Goal: Task Accomplishment & Management: Use online tool/utility

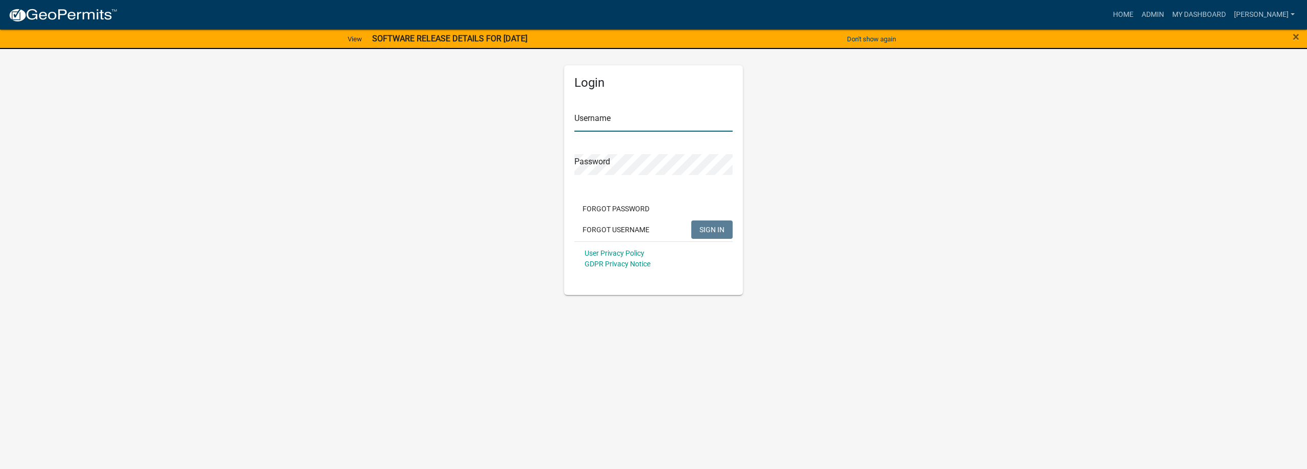
type input "[PERSON_NAME]"
click at [707, 225] on button "SIGN IN" at bounding box center [711, 230] width 41 height 18
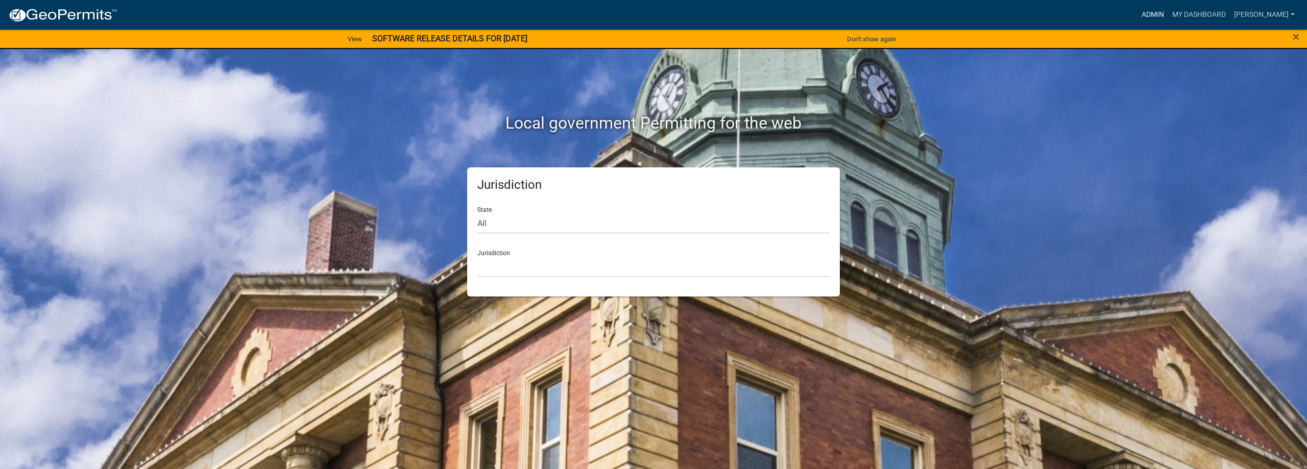
click at [1168, 16] on link "Admin" at bounding box center [1153, 14] width 31 height 19
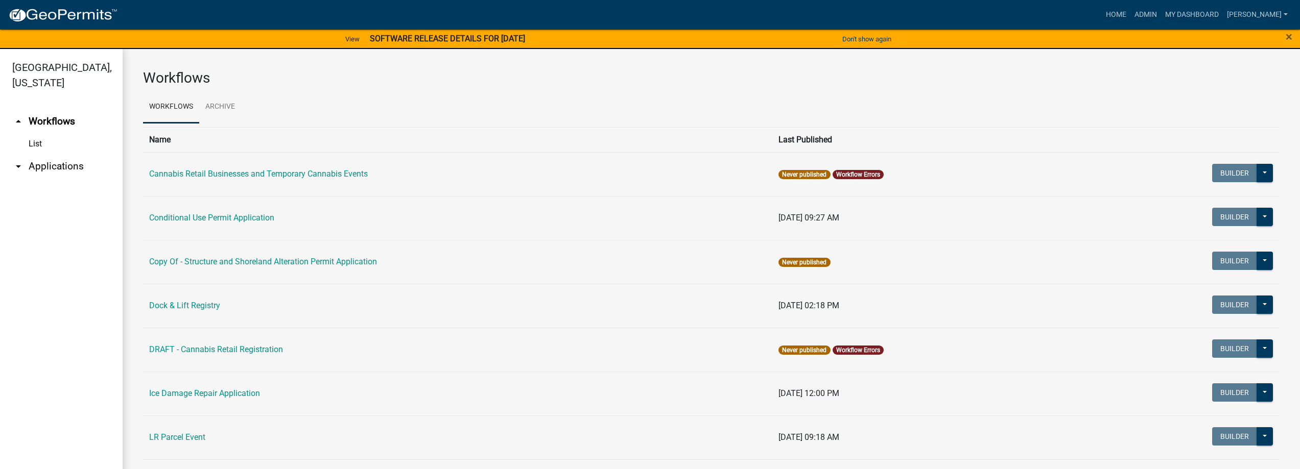
click at [77, 165] on link "arrow_drop_down Applications" at bounding box center [61, 166] width 123 height 25
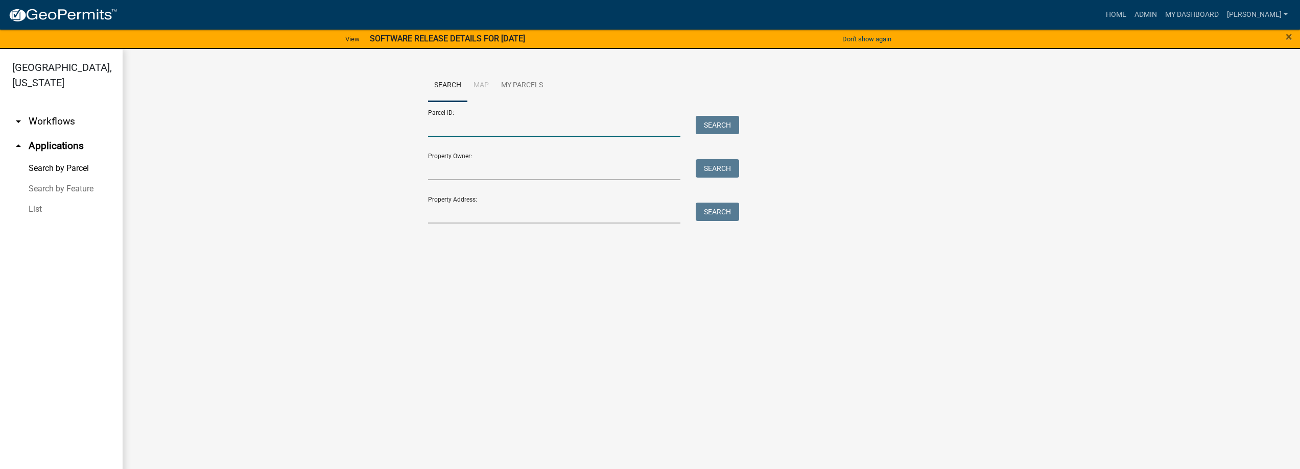
click at [467, 125] on input "Parcel ID:" at bounding box center [554, 126] width 253 height 21
click at [504, 121] on input "Parcel ID:" at bounding box center [554, 126] width 253 height 21
click at [465, 125] on input "8000099" at bounding box center [554, 126] width 253 height 21
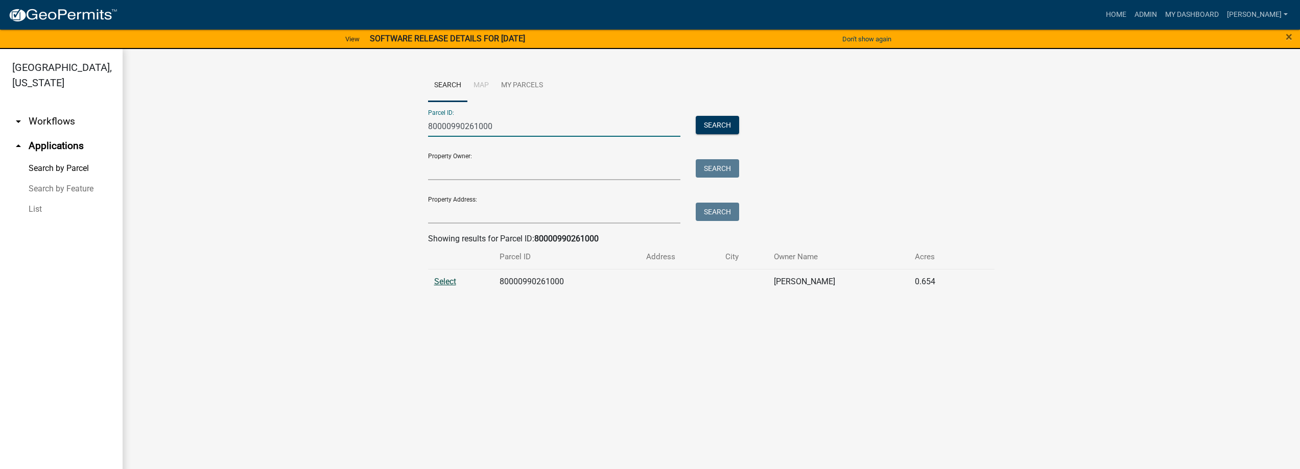
type input "80000990261000"
click at [451, 282] on span "Select" at bounding box center [445, 282] width 22 height 10
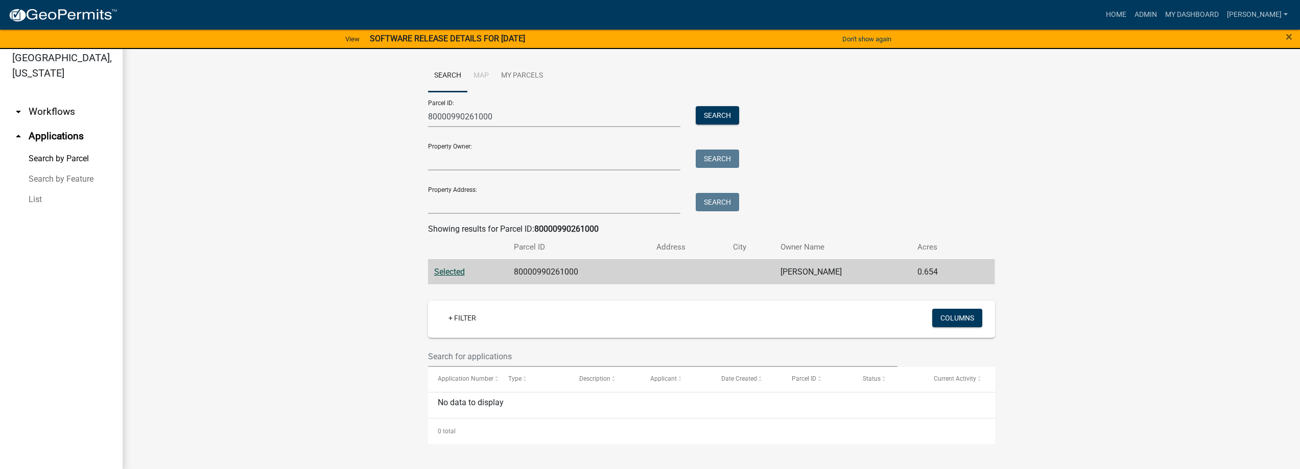
scroll to position [12, 0]
